Goal: Entertainment & Leisure: Consume media (video, audio)

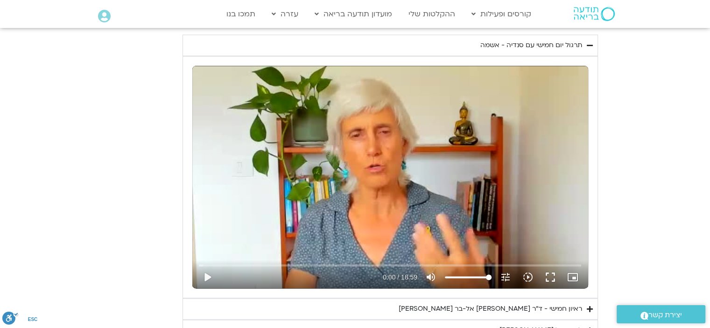
scroll to position [1114, 0]
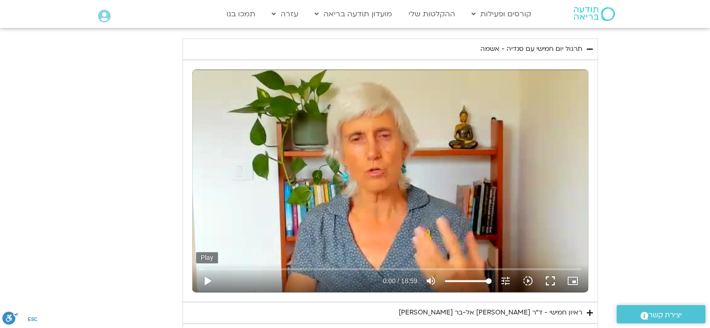
click at [211, 274] on button "play_arrow" at bounding box center [207, 281] width 22 height 22
type input "5.852907"
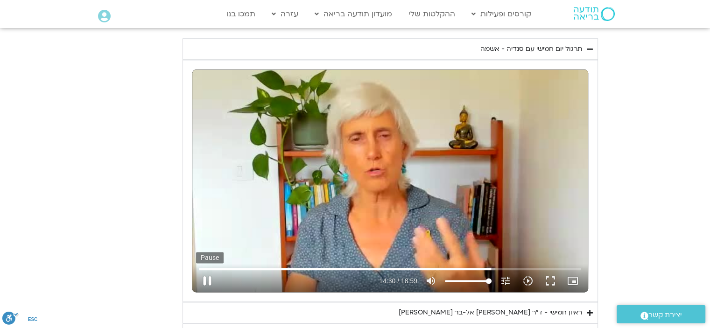
click at [208, 275] on button "pause" at bounding box center [207, 281] width 22 height 22
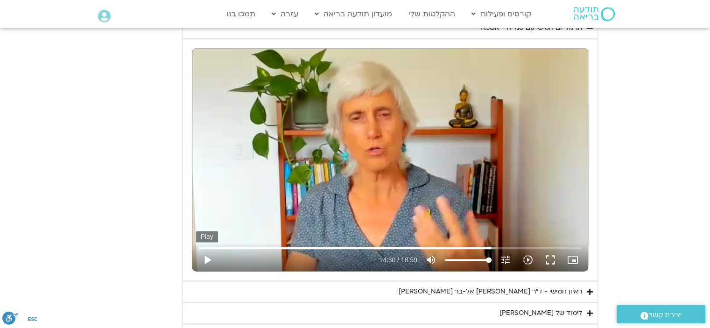
scroll to position [1135, 0]
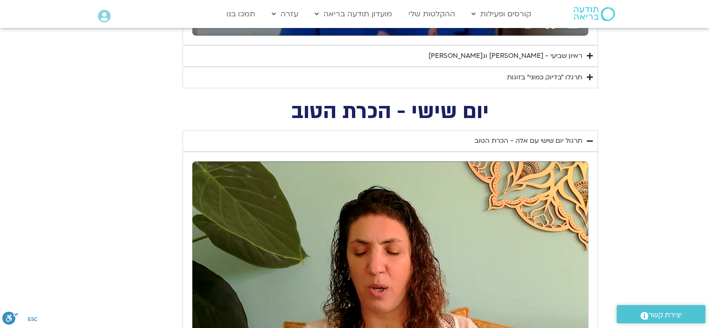
type input "870.966027"
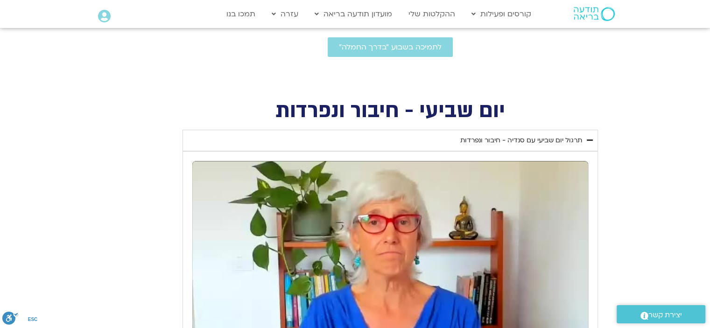
type input "0.013645"
type input "871.09323"
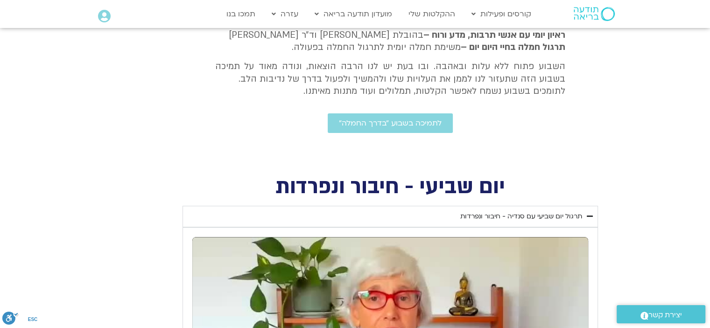
scroll to position [50, 0]
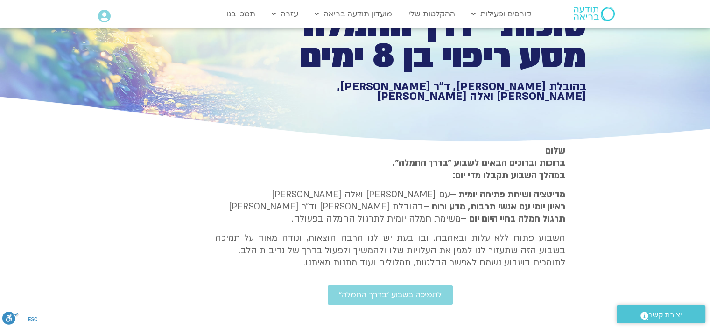
type input "0.132019"
type input "871.227638"
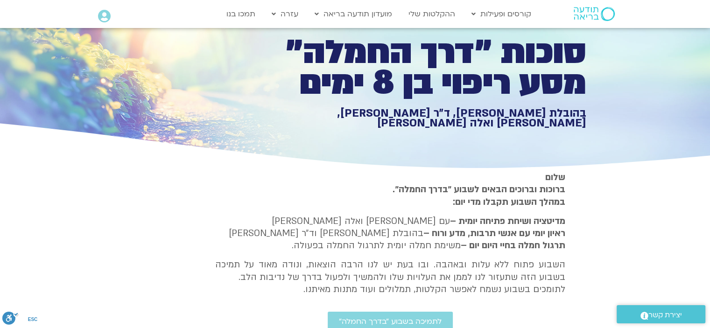
type input "0.258032"
type input "871.353643"
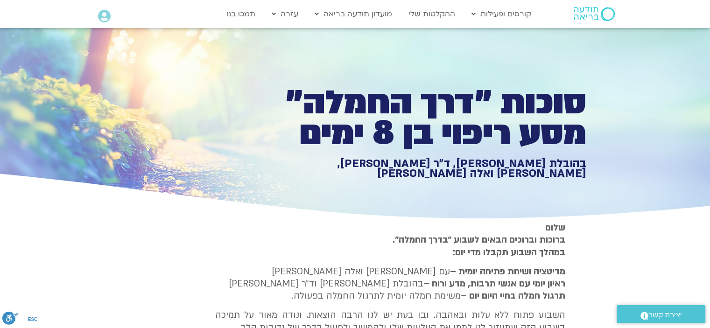
type input "0.38988"
type input "871.485456"
type input "0.521298"
type input "871.62232"
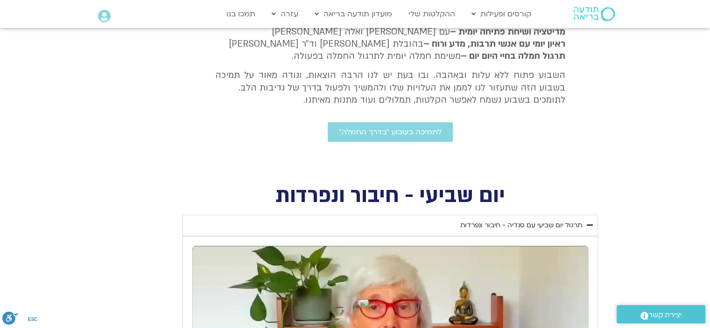
type input "0.661439"
type input "871.757965"
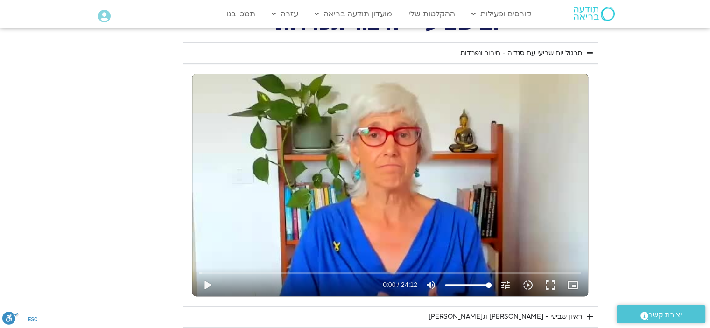
type input "0.79539"
type input "871.89103"
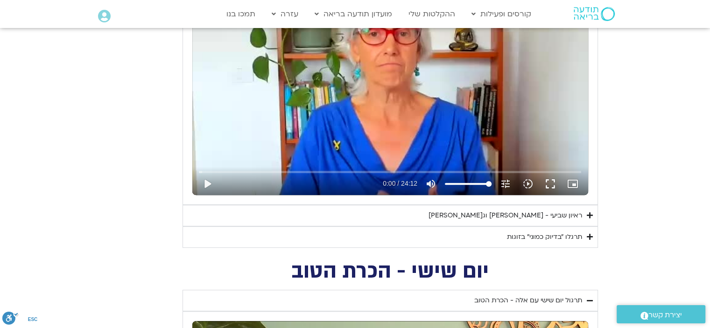
type input "0.929131"
type input "872.024855"
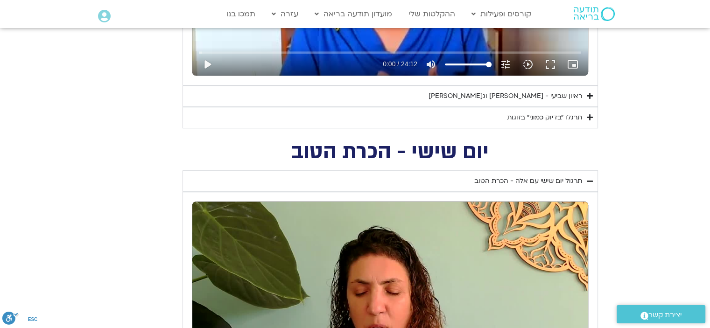
type input "1.061113"
type input "872.15721"
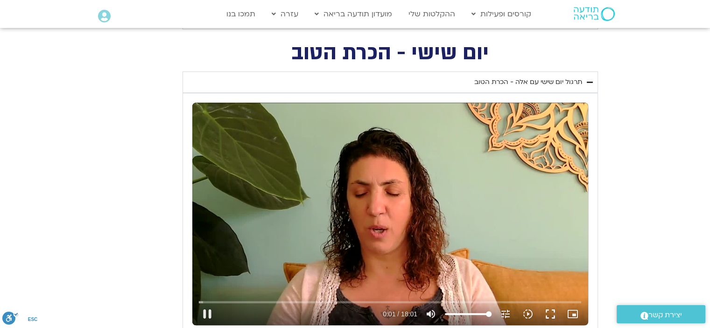
type input "1.193003"
type input "872.288534"
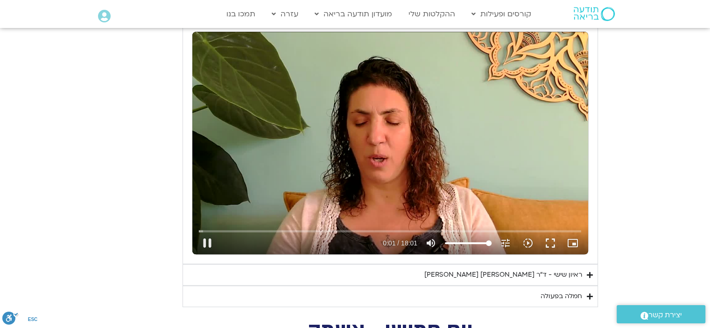
type input "1.329304"
type input "872.424977"
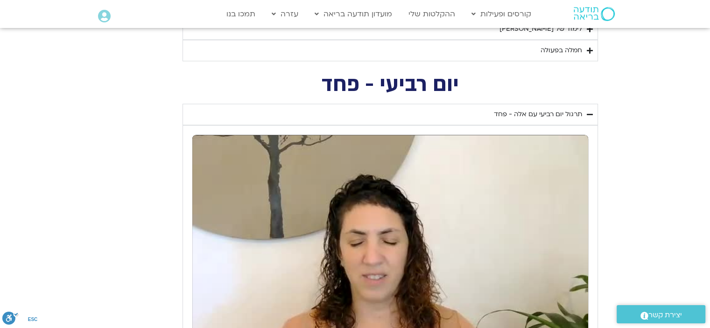
type input "1.460988"
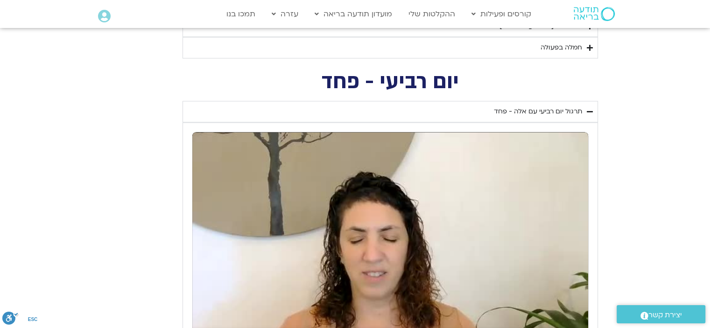
type input "872.556549"
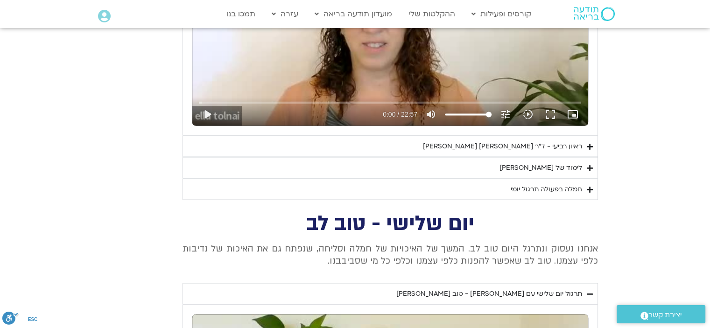
type input "1.593713"
type input "872.6894"
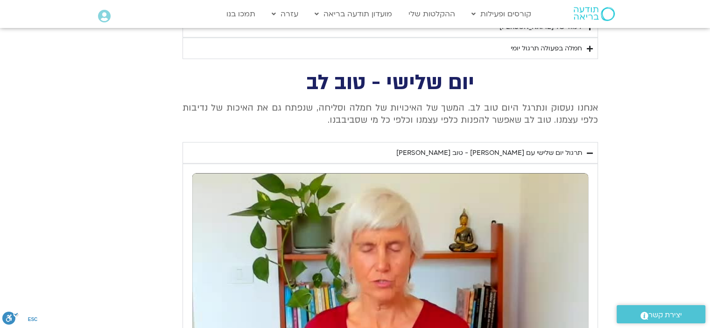
type input "1.722796"
type input "872.822243"
type input "1.852221"
type input "872.947863"
type input "1.989203"
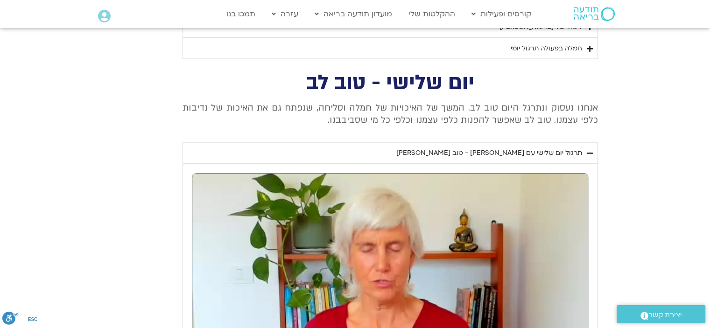
type input "873.087948"
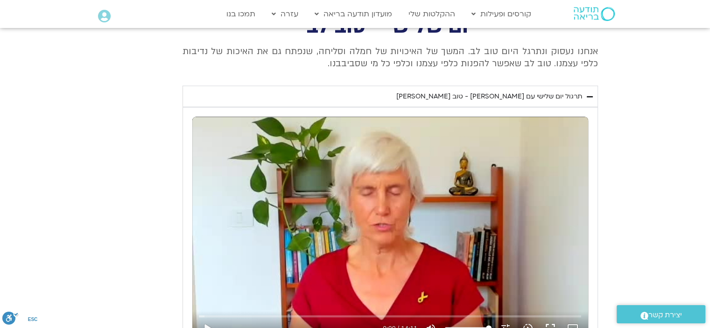
type input "2.12532"
type input "873.221333"
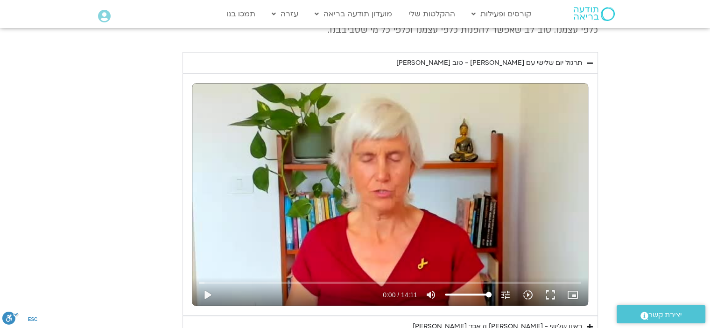
type input "2.253615"
type input "873.349139"
type input "0.005882"
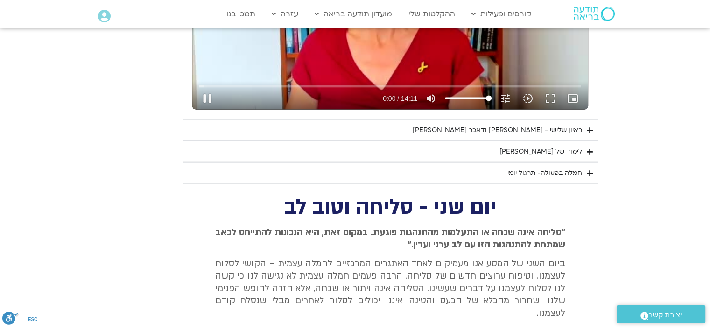
type input "2.379559"
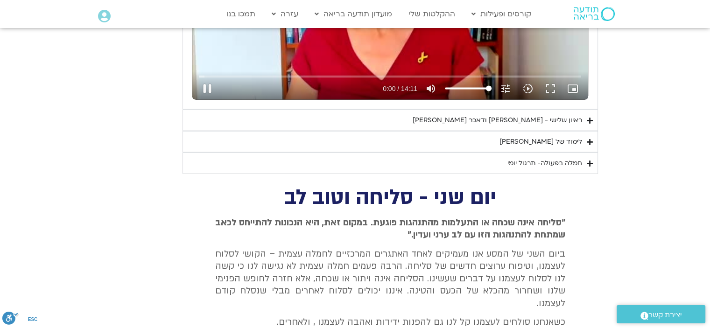
type input "0.074678"
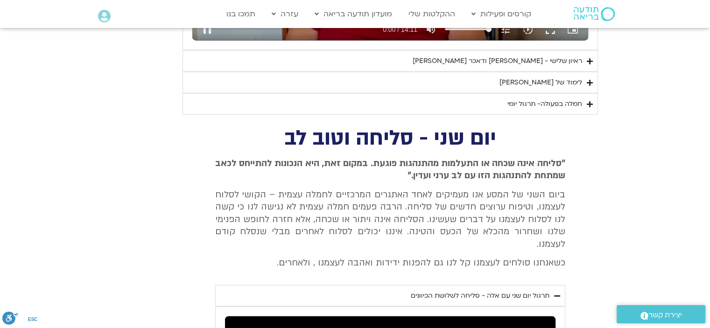
type input "2.513204"
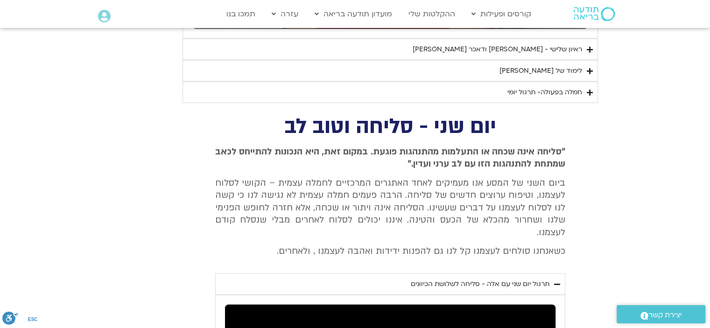
type input "0.204384"
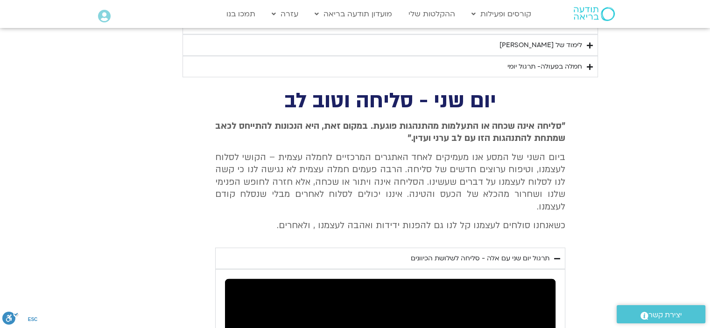
type input "2.644611"
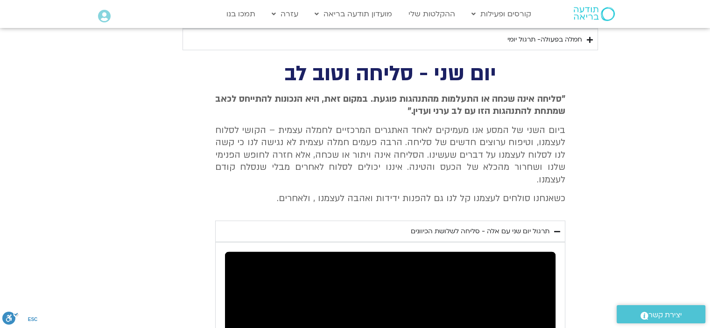
type input "0.338269"
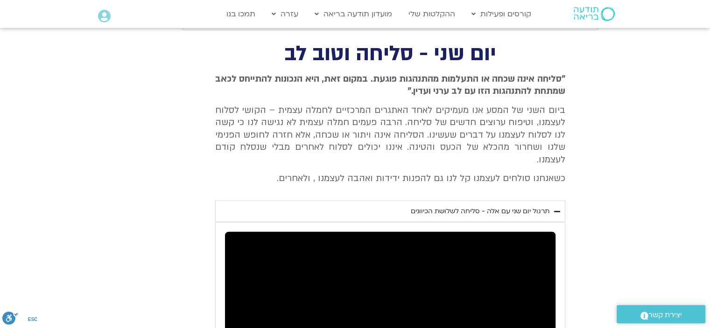
type input "2.773083"
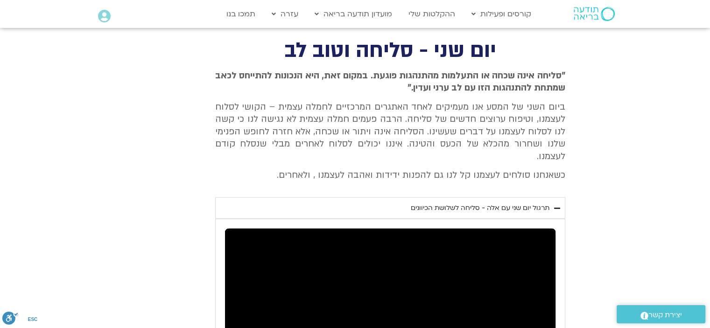
type input "0.467532"
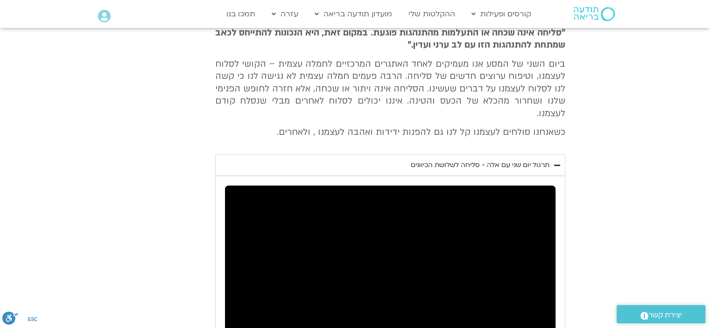
type input "2.909347"
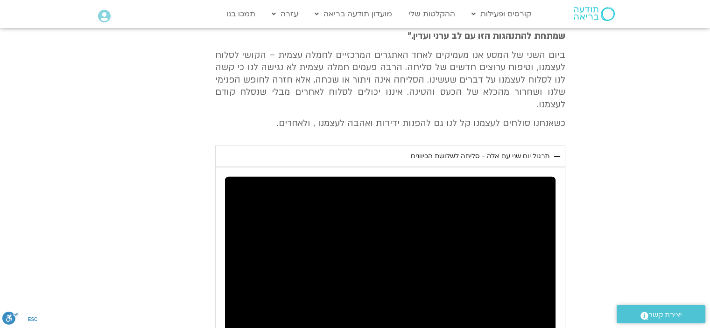
type input "0.596849"
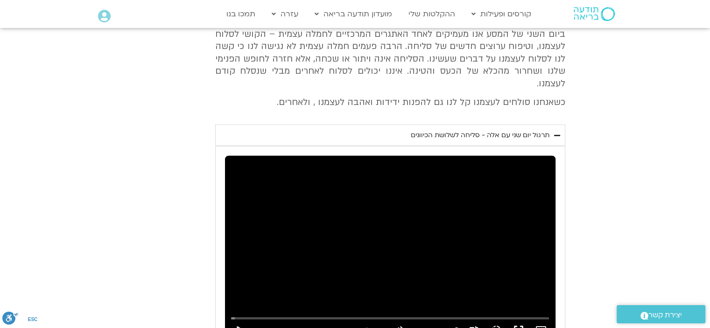
type input "3.046589"
type input "0.736412"
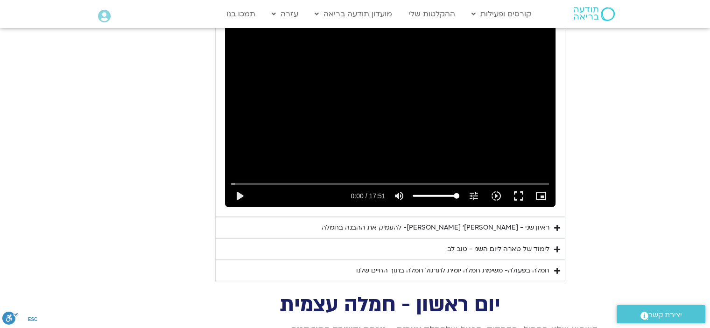
type input "3.177954"
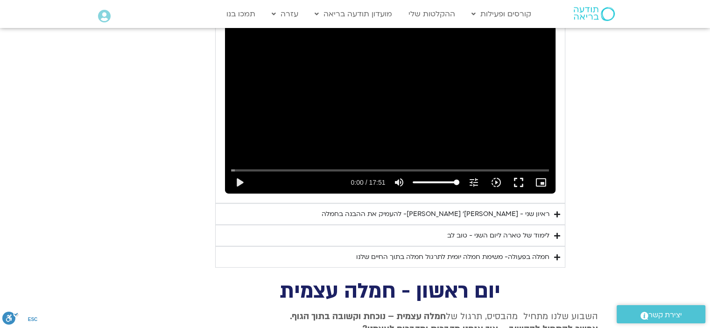
type input "0.864972"
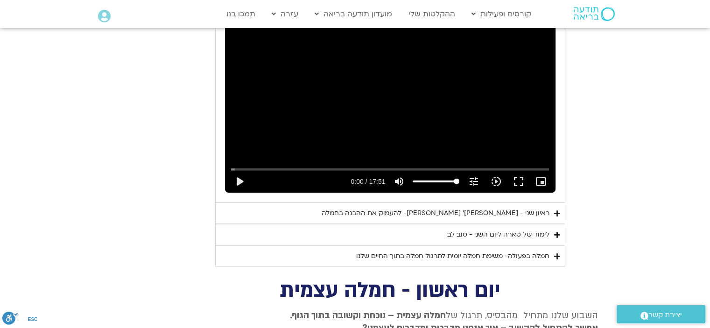
type input "3.308916"
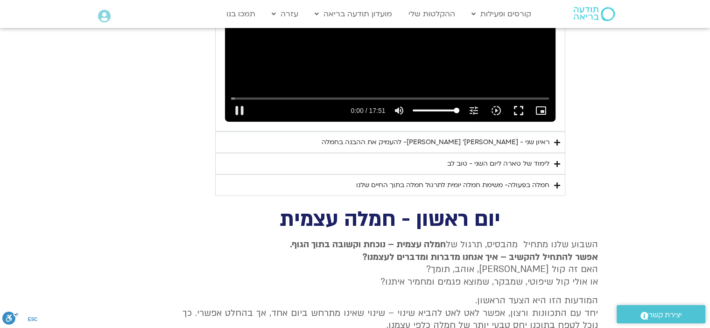
type input "1.003756"
type input "0.064597"
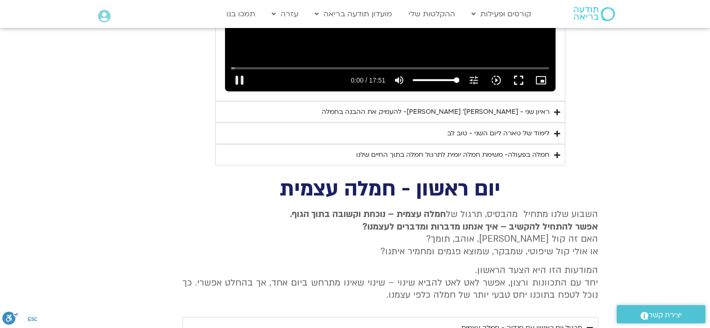
type input "3.44417"
type input "1.136936"
type input "0.197477"
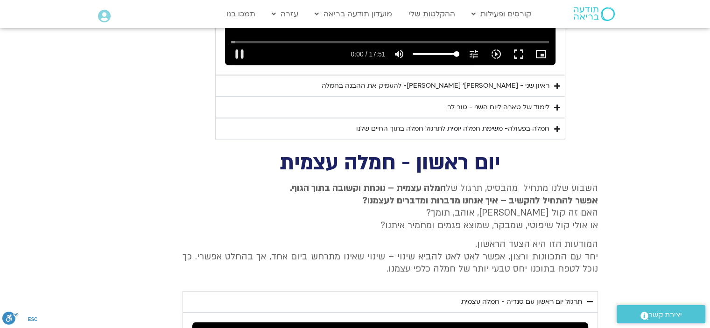
type input "3.578791"
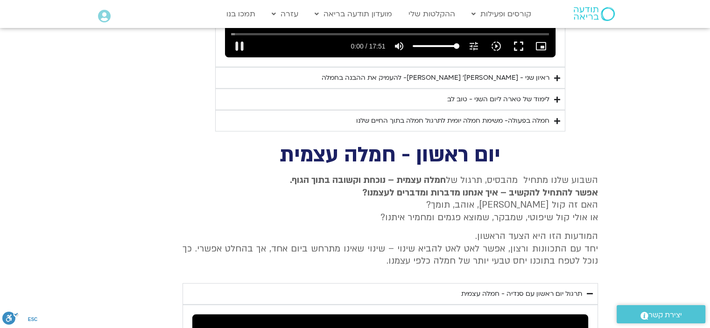
type input "1.269157"
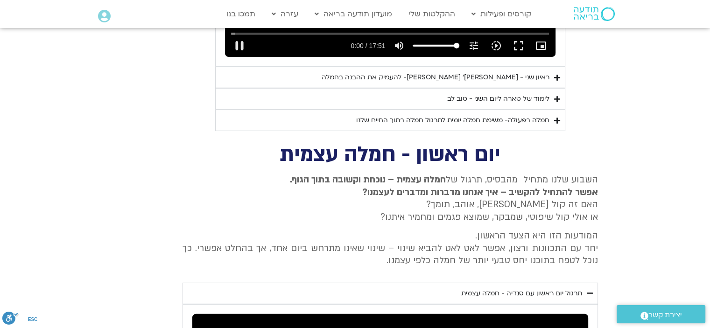
type input "0.329715"
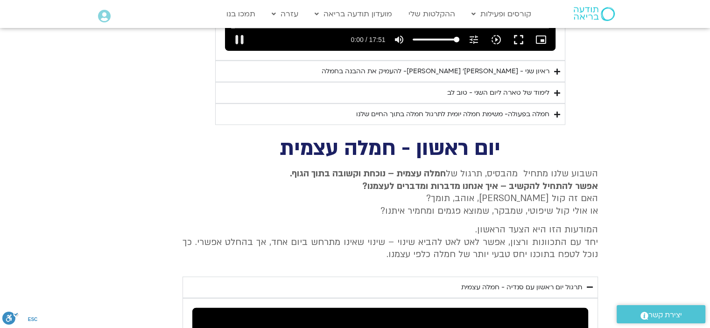
type input "3.710453"
type input "1.40346"
type input "0.464111"
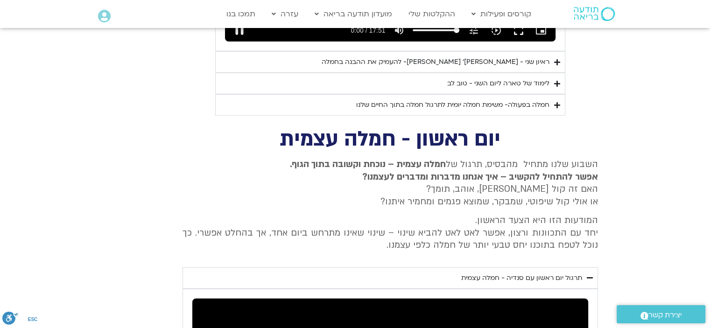
type input "3.843987"
type input "1.529587"
type input "0.589901"
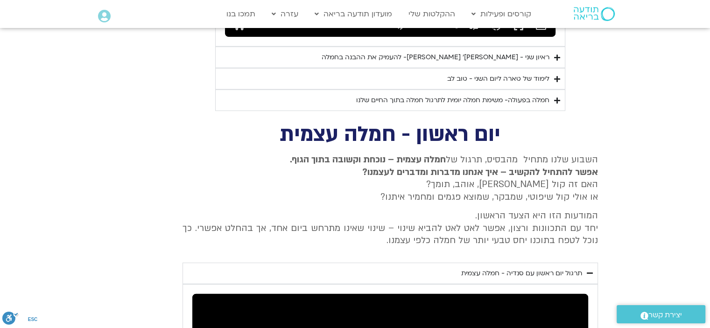
type input "3.977154"
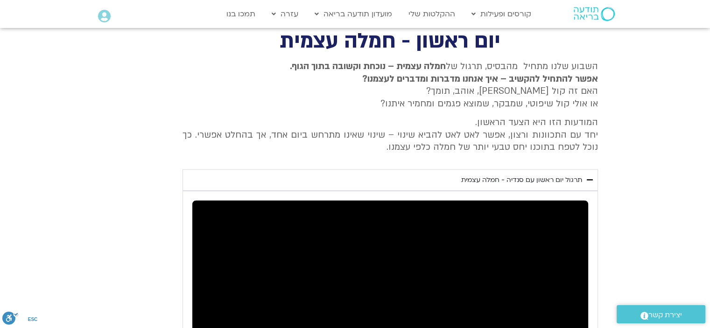
type input "1.655844"
type input "0.716286"
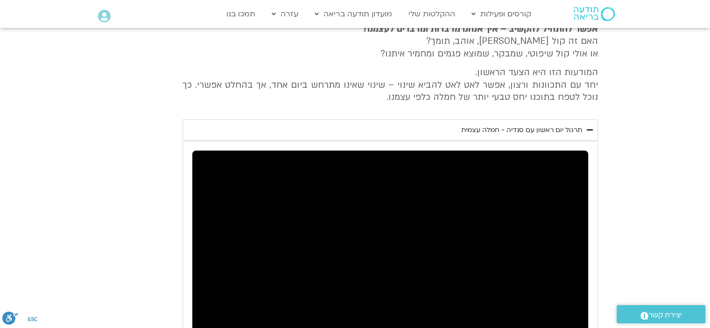
type input "4.109583"
type input "1.790499"
type input "0.850778"
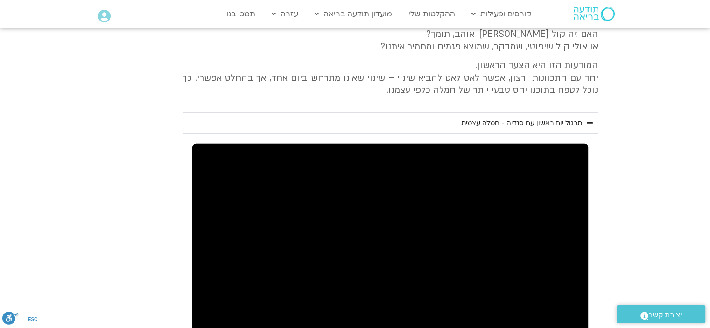
type input "4.240024"
type input "1.916104"
type input "0.976526"
type input "4.365205"
type input "2.054826"
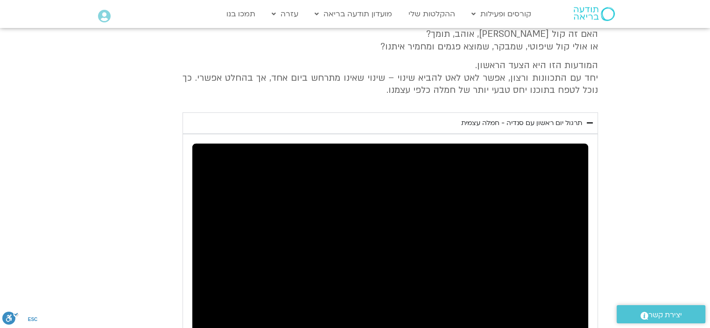
type input "1.11538"
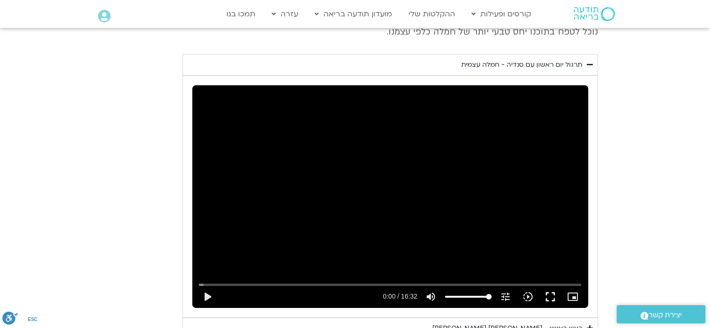
type input "4.493322"
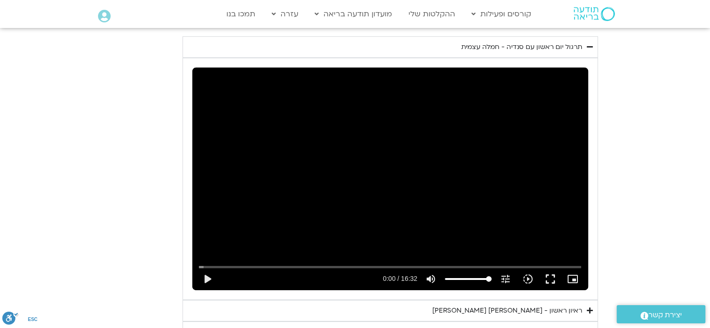
type input "2.186125"
type input "1.246572"
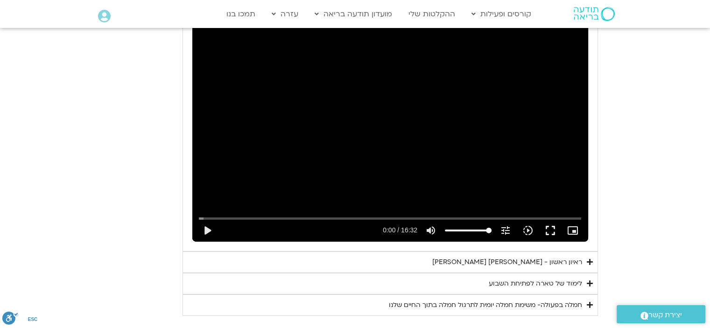
type input "4.629392"
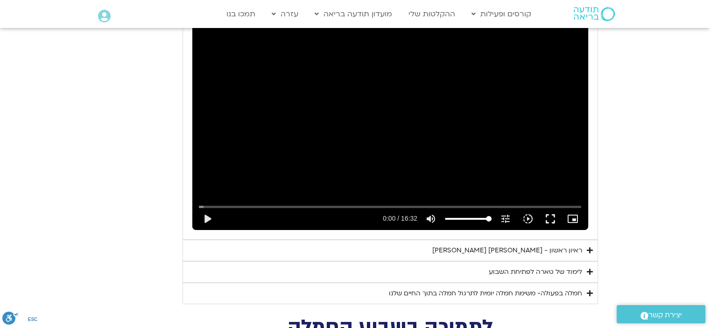
type input "2.3191"
type input "1.379543"
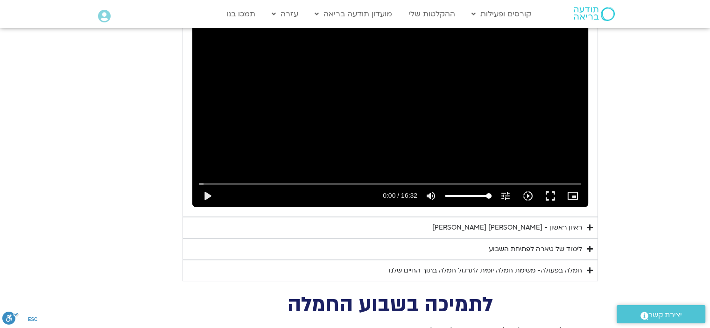
type input "4.759627"
type input "2.452828"
type input "1.513226"
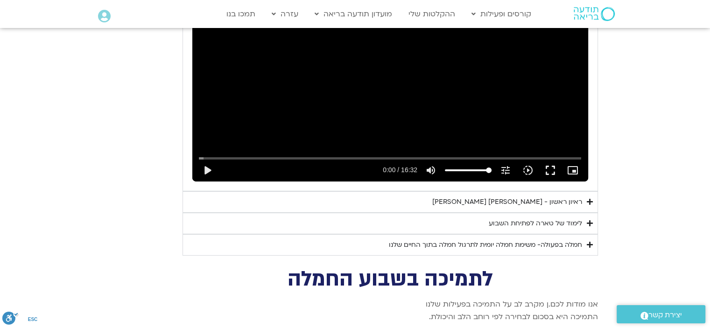
type input "4.893658"
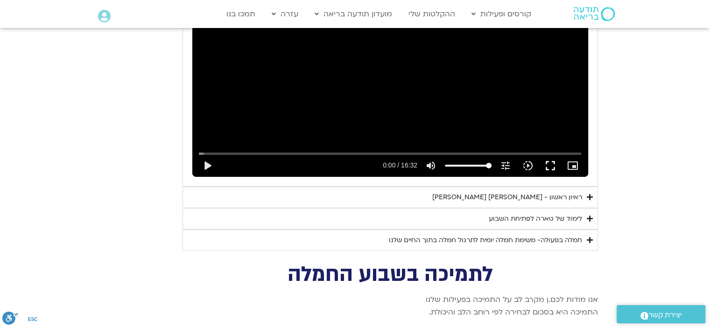
type input "2.586513"
type input "1.647075"
type input "5.025415"
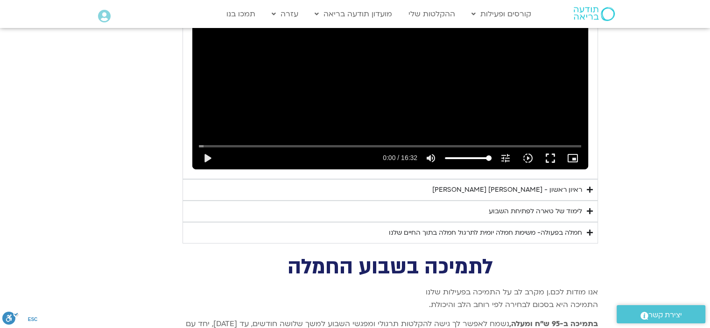
type input "2.719652"
type input "1.780075"
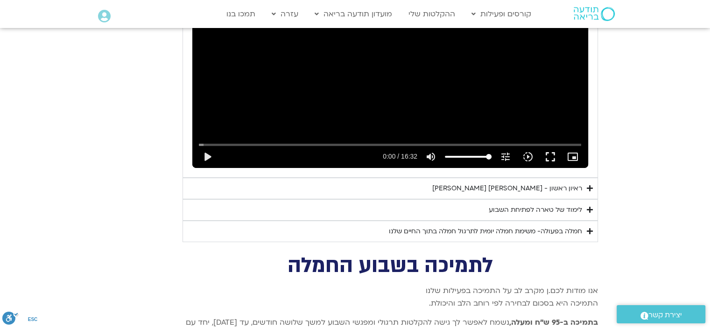
type input "5.163529"
type input "2.851726"
type input "1.9123"
type input "5.289821"
type input "2.048235"
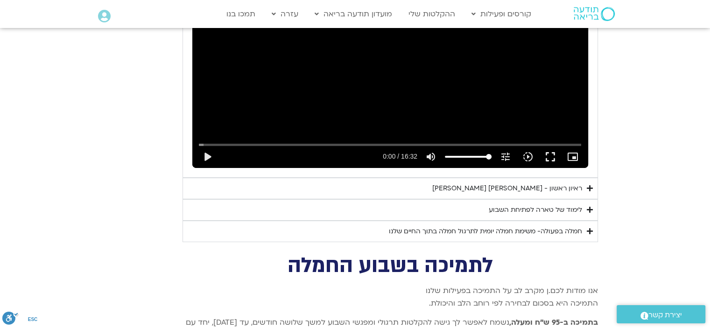
type input "5.42779"
type input "2.173424"
type input "5.55664"
type input "2.298776"
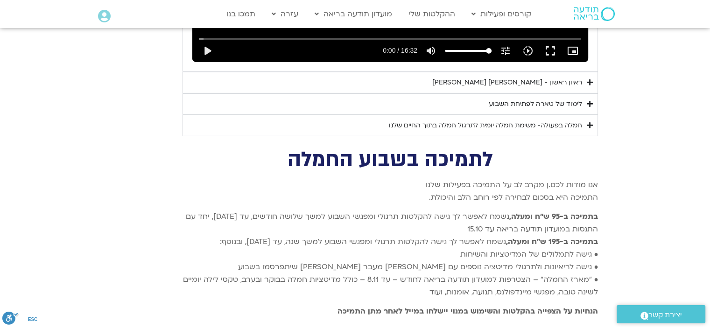
type input "5.682531"
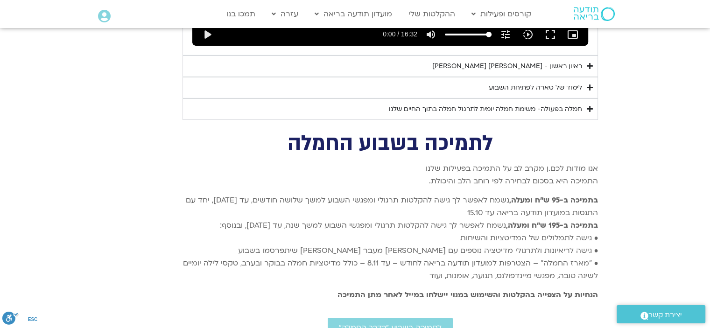
type input "2.424286"
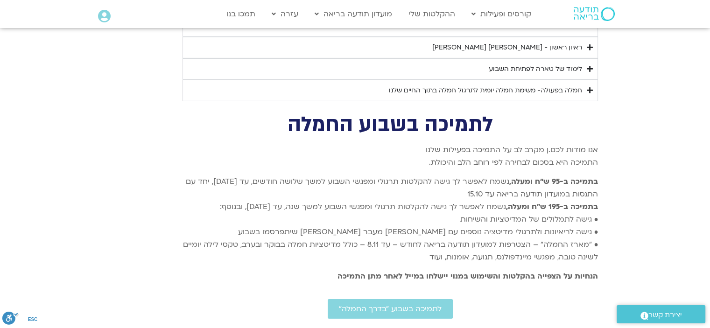
type input "5.812104"
type input "2.55154"
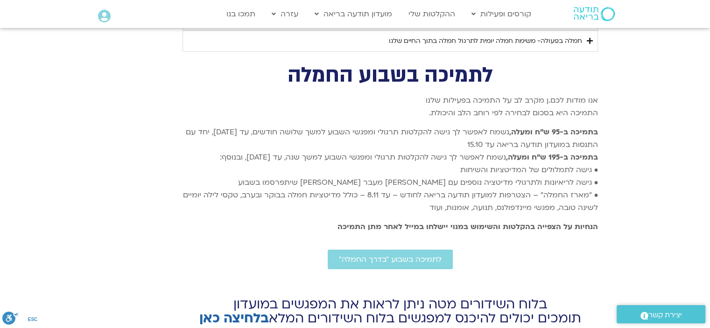
type input "5.940634"
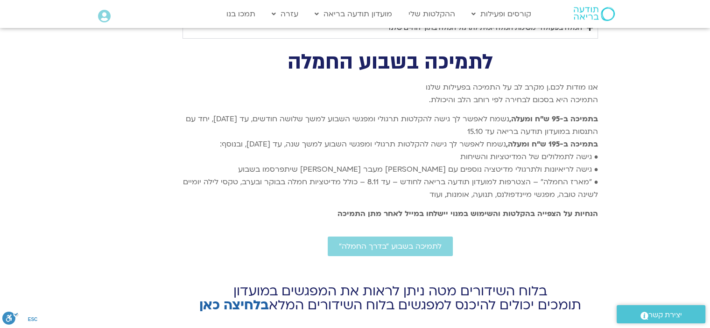
type input "2.683088"
type input "6.066894"
type input "2.811142"
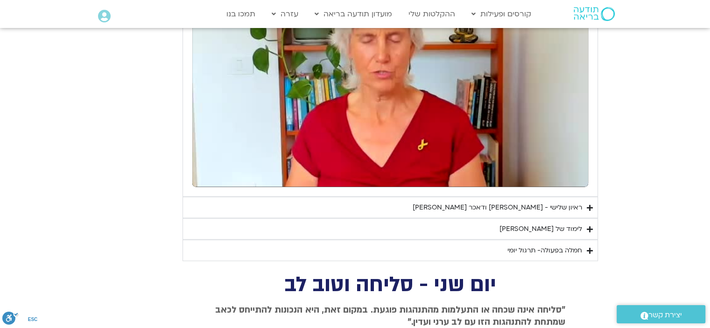
type input "9.243062"
type input "7.001336"
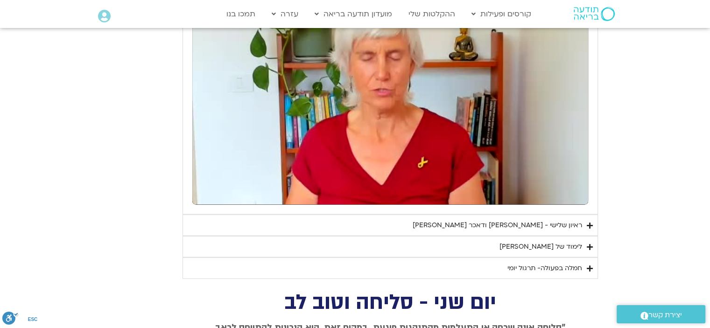
type input "9.372559"
type input "7.033561"
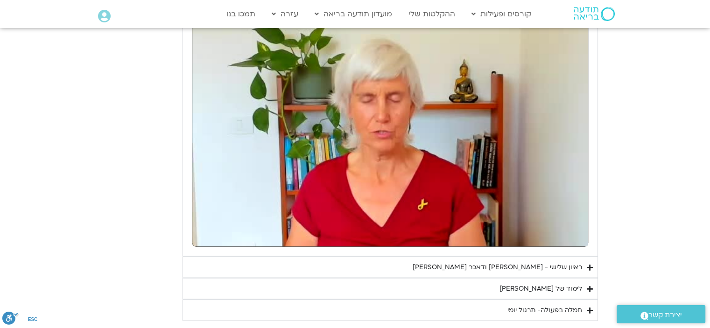
type input "9.509403"
type input "7.17116"
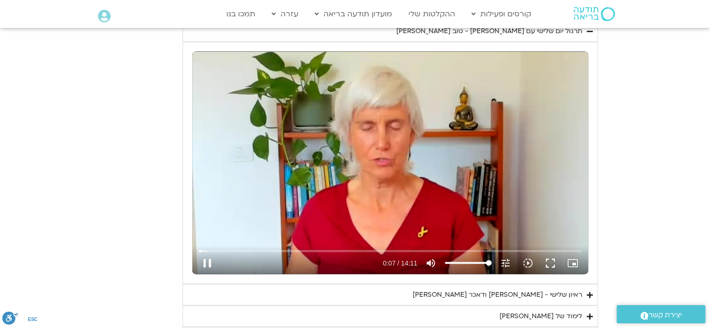
type input "9.635203"
type input "7.300253"
type input "9.760383"
type input "7.485029"
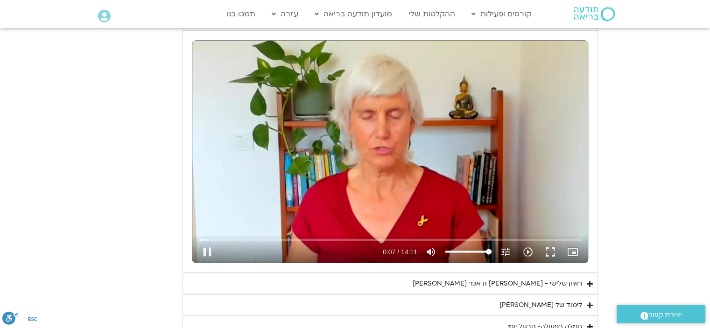
scroll to position [1929, 0]
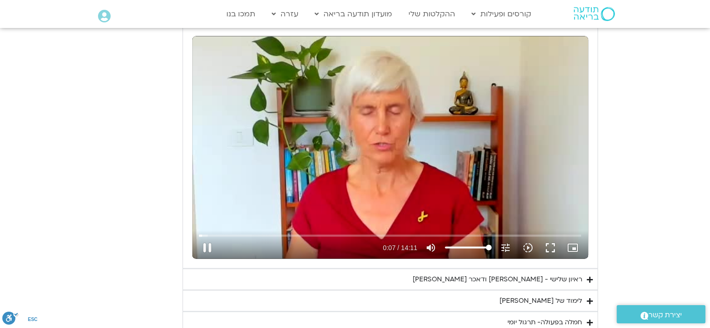
type input "10.021386"
type input "7.561744"
type input "10.155605"
type input "7.579871"
type input "10.281677"
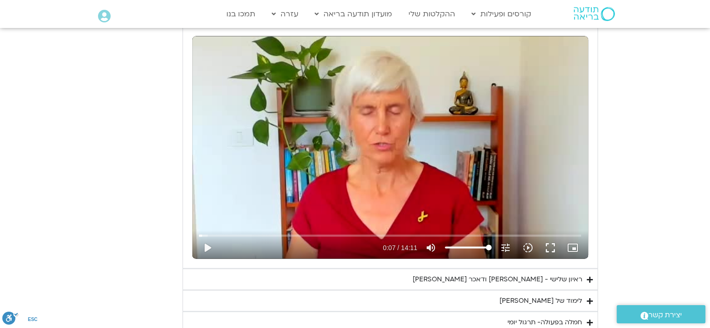
type input "7.673497"
type input "10.408782"
type input "7.805954"
type input "10.534319"
type input "7.933277"
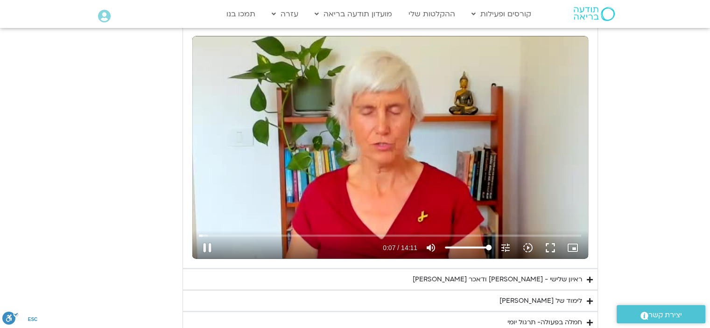
type input "10.671969"
type input "8.063205"
type input "10.801637"
type input "8.191017"
type input "10.926985"
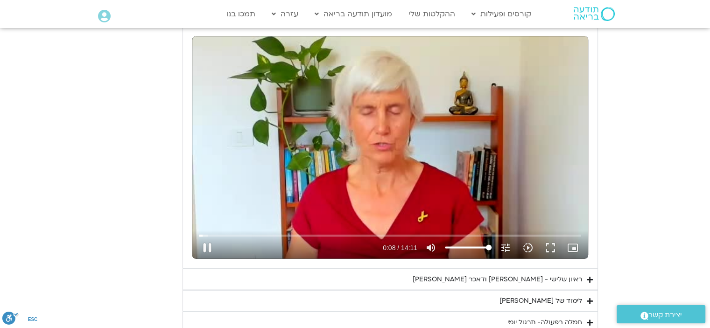
type input "8.324241"
type input "11.058013"
type input "8.45901"
type input "11.19212"
click at [210, 243] on button "pause" at bounding box center [207, 248] width 22 height 22
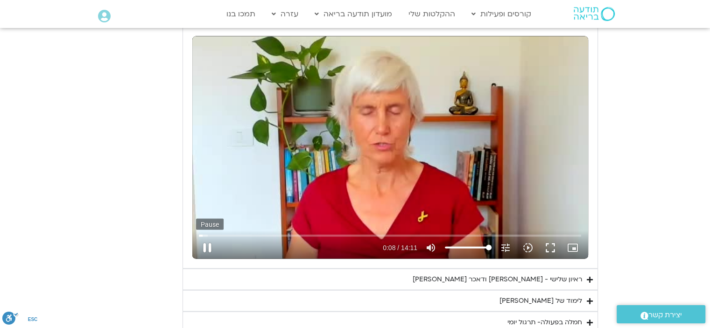
type input "8.662726"
click at [203, 245] on button "play_arrow" at bounding box center [207, 248] width 22 height 22
type input "14.359787"
type input "8.74"
type input "14.492311"
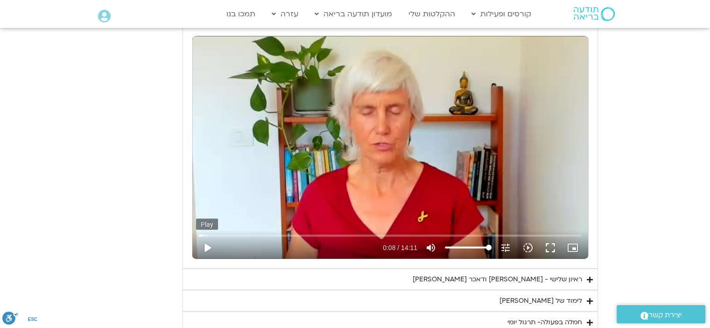
type input "8.812825"
type input "14.631295"
type input "8.952652"
type input "14.766407"
type input "9.087487"
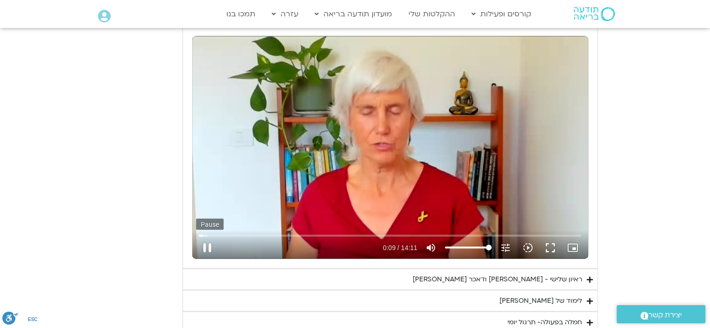
type input "14.891713"
type input "9.220181"
type input "15.03034"
type input "9.351246"
type input "15.163475"
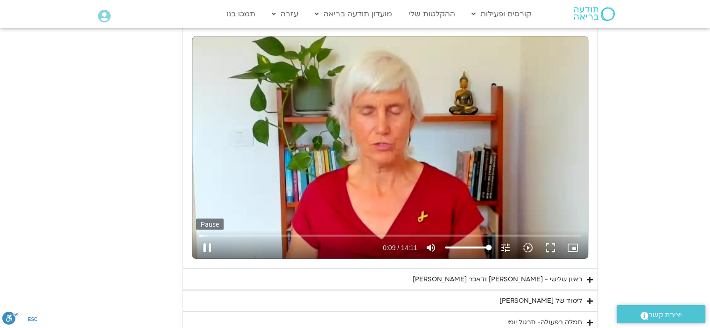
type input "9.484773"
type input "15.292957"
click at [202, 249] on button "pause" at bounding box center [207, 248] width 22 height 22
type input "9.693068"
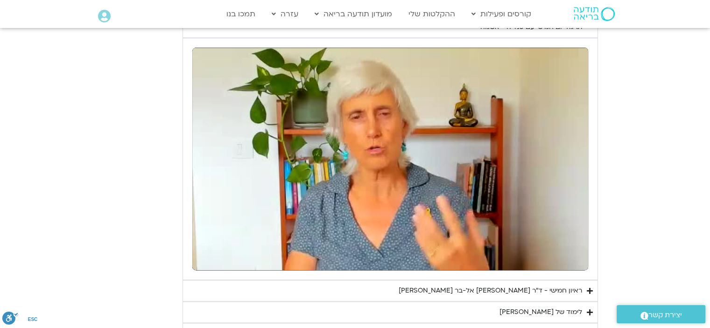
scroll to position [1139, 0]
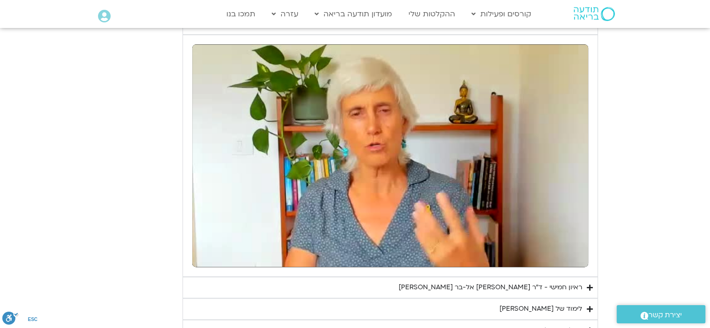
type input "19.515047"
type input "890.42562"
type input "19.651941"
type input "890.50758"
type input "19.780319"
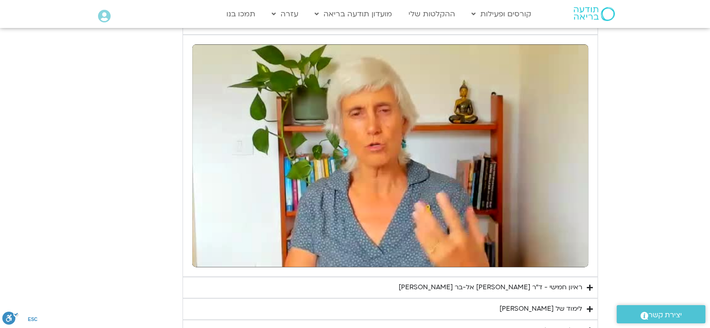
type input "890.635955"
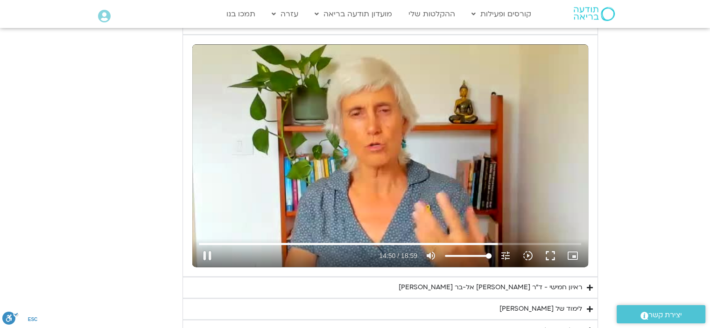
type input "19.917841"
type input "890.773877"
type input "20.046598"
type input "890.902549"
type input "20.184884"
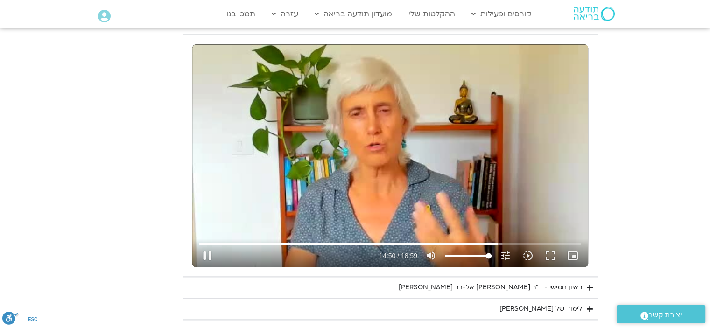
type input "891.040651"
type input "20.315386"
type input "891.171185"
type input "20.446101"
type input "891.304411"
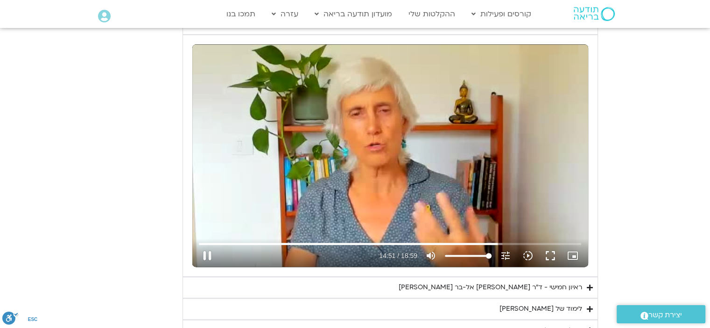
type input "20.583026"
type input "891.438665"
type input "20.715991"
click at [198, 247] on button "pause" at bounding box center [207, 256] width 22 height 22
type input "891.701317"
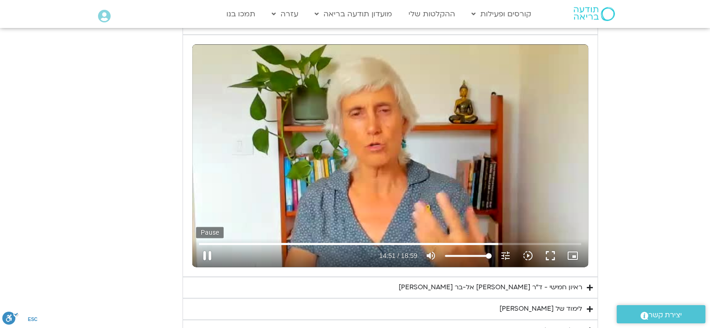
type input "20.872871"
type input "891.7235"
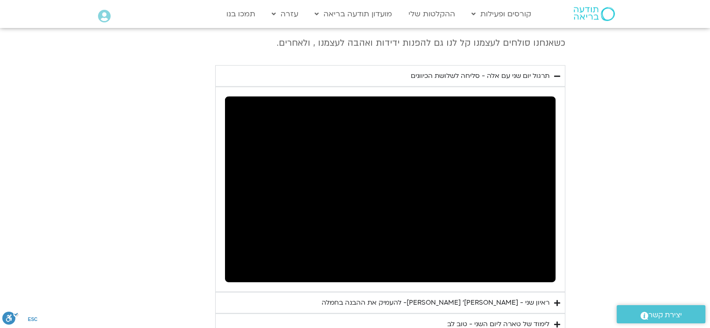
scroll to position [2368, 0]
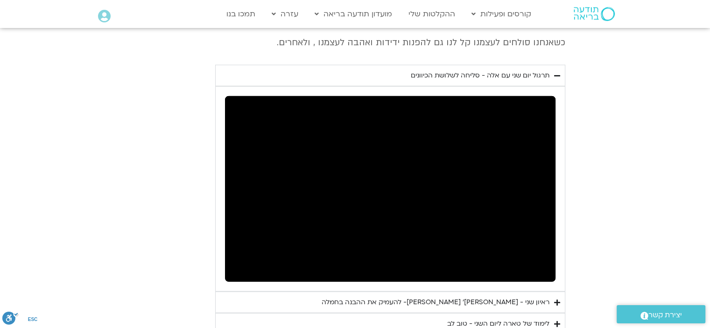
type input "27.87041"
type input "24.854925"
type input "28.00047"
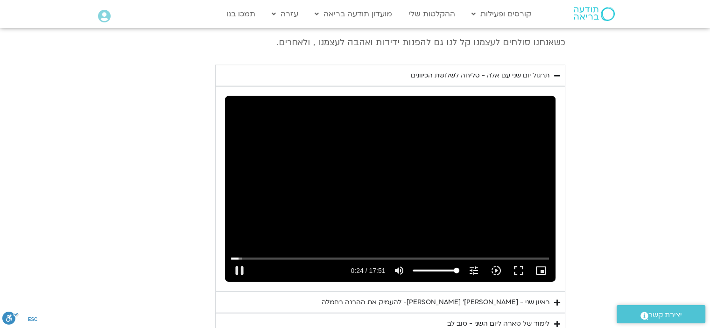
type input "24.99131"
type input "28.131612"
type input "25.124052"
type input "28.265405"
type input "25.252942"
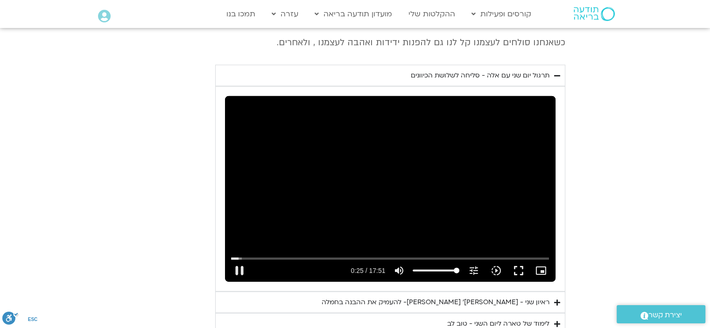
type input "28.40082"
type input "25.391909"
type input "28.531994"
type input "25.522069"
type input "28.662149"
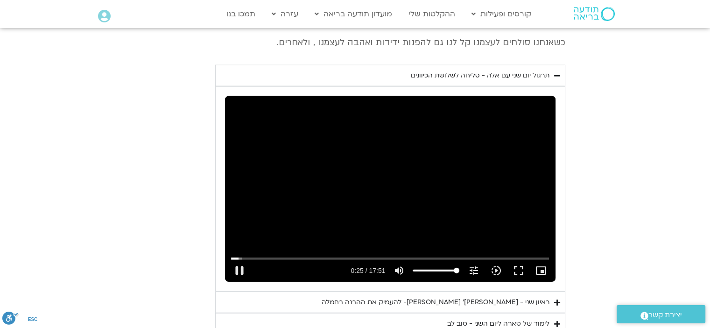
type input "25.652444"
type input "28.799172"
type input "25.781903"
type input "28.931396"
type input "25.912409"
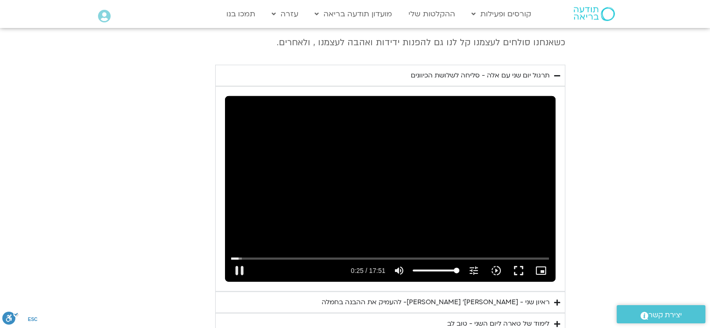
type input "29.064371"
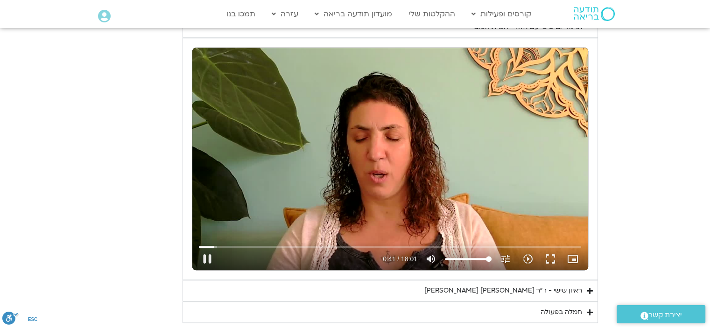
scroll to position [788, 0]
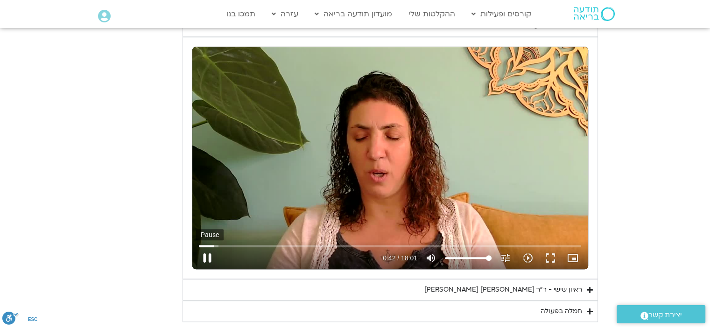
click at [208, 254] on button "pause" at bounding box center [207, 258] width 22 height 22
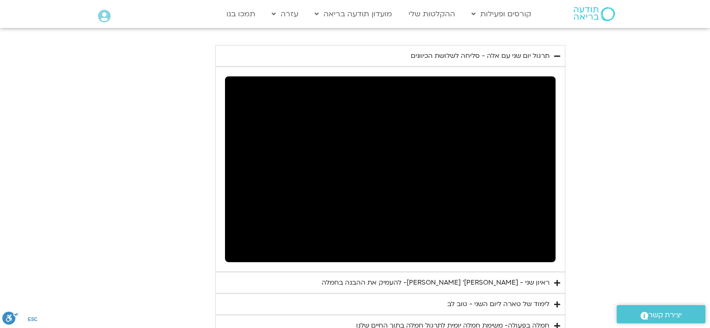
scroll to position [2387, 0]
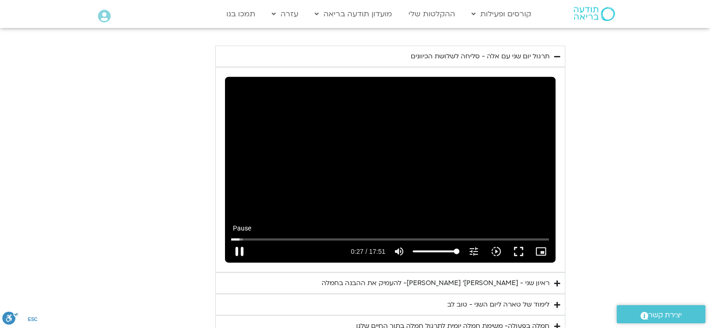
click at [231, 240] on button "pause" at bounding box center [239, 251] width 22 height 22
click at [239, 240] on button "play_arrow" at bounding box center [239, 251] width 22 height 22
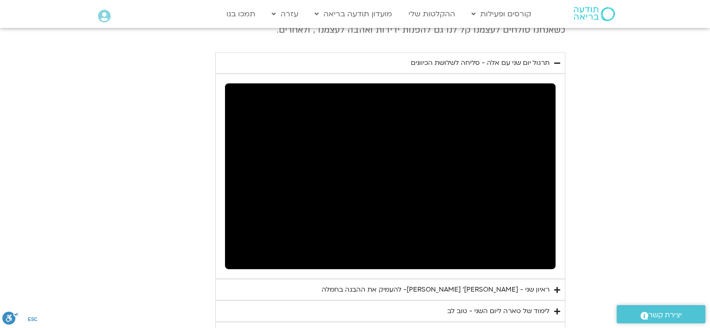
scroll to position [2379, 0]
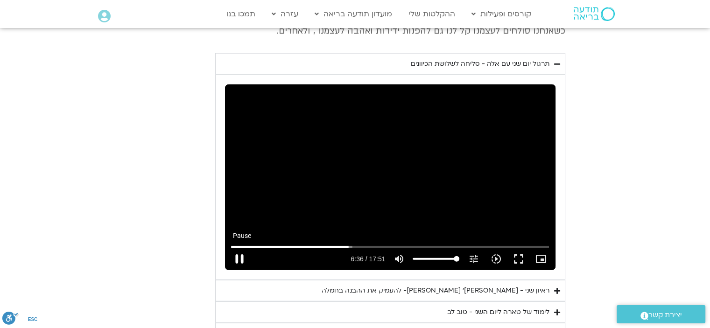
click at [239, 248] on button "pause" at bounding box center [239, 259] width 22 height 22
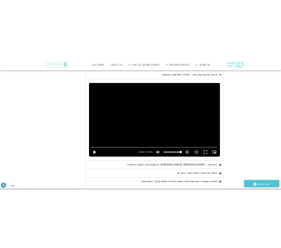
scroll to position [2811, 0]
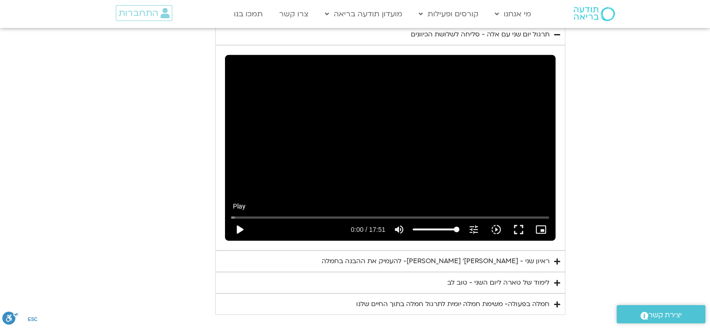
click at [236, 233] on button "play_arrow" at bounding box center [239, 229] width 22 height 22
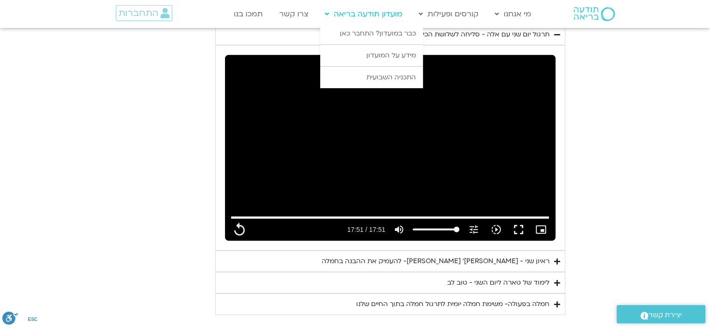
click at [358, 12] on link "מועדון תודעה בריאה" at bounding box center [363, 14] width 87 height 18
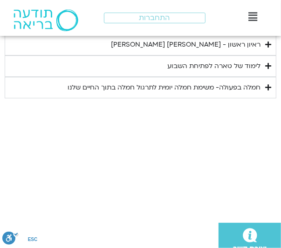
type input "1071.88"
